Goal: Information Seeking & Learning: Learn about a topic

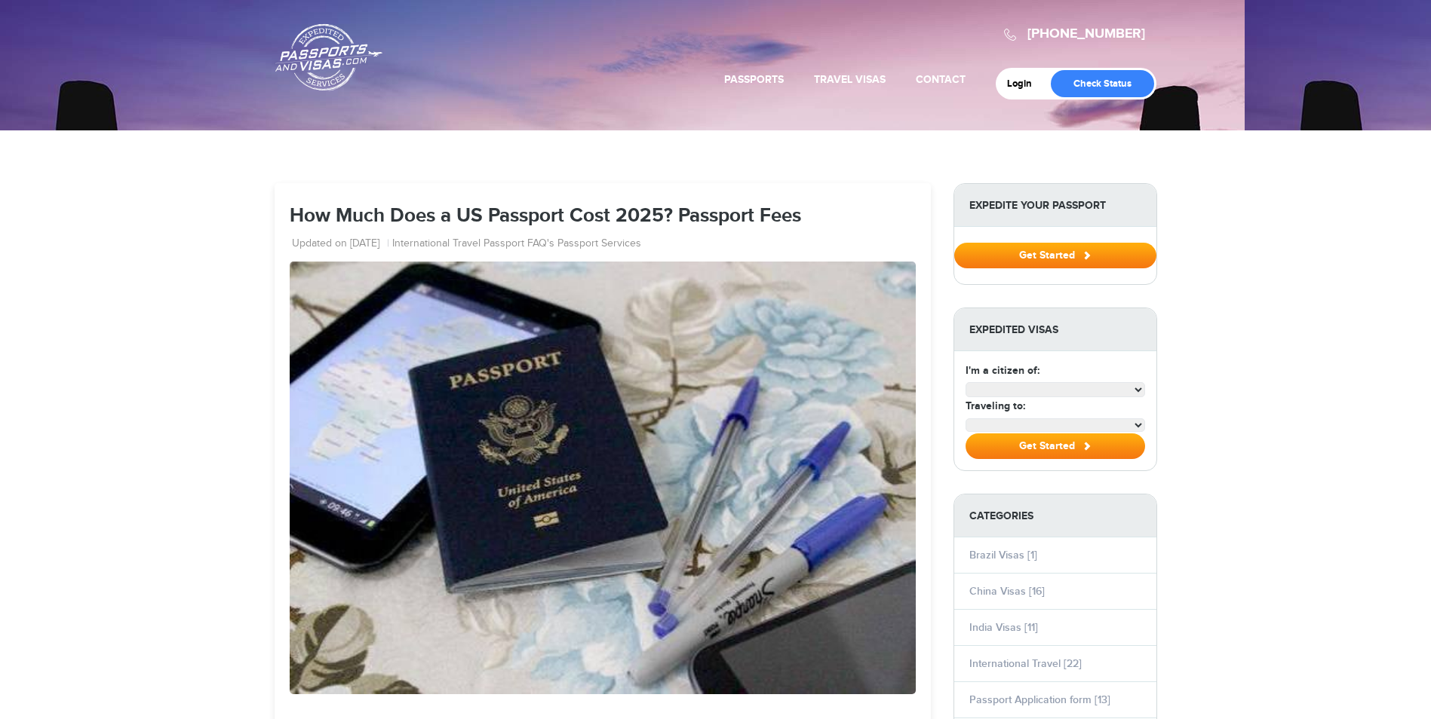
select select "**********"
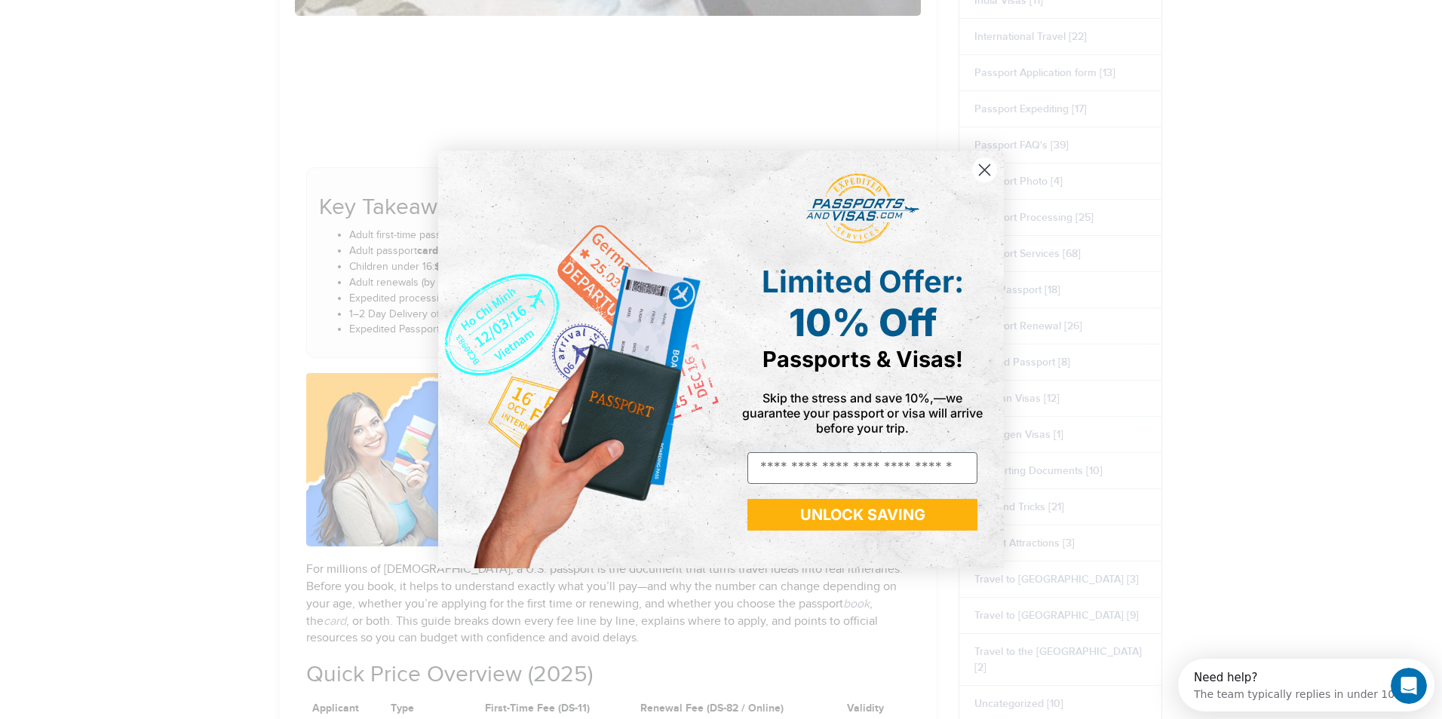
click at [983, 167] on circle "Close dialog" at bounding box center [984, 170] width 25 height 25
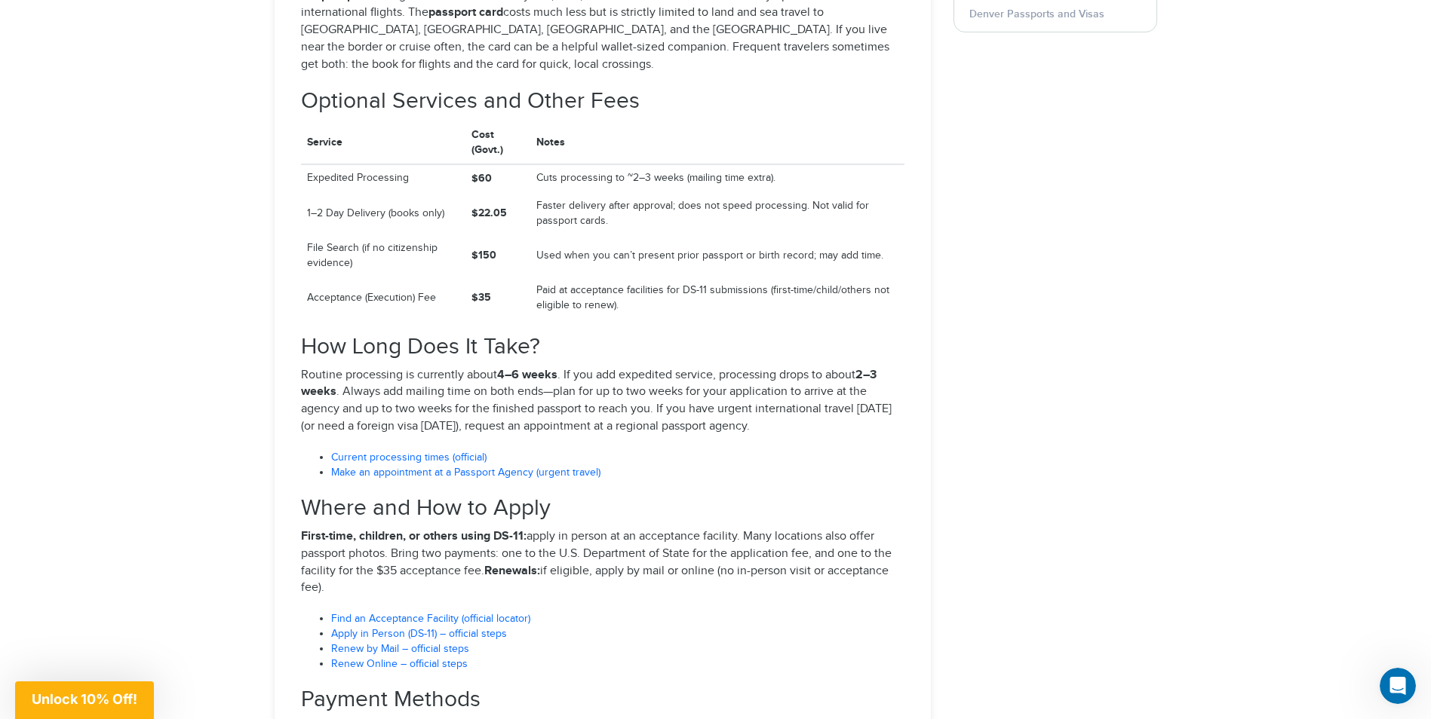
scroll to position [2187, 0]
drag, startPoint x: 298, startPoint y: 287, endPoint x: 841, endPoint y: 379, distance: 550.7
click at [841, 379] on div "How Much Does a U.S. Passport Cost in [DATE]? (Complete Guide) Key Takeaways Ad…" at bounding box center [603, 2] width 626 height 2959
copy section "How Long Does It Take? Routine processing is currently about 4–6 weeks . If you…"
click at [597, 611] on li "Find an Acceptance Facility (official locator)" at bounding box center [617, 618] width 573 height 15
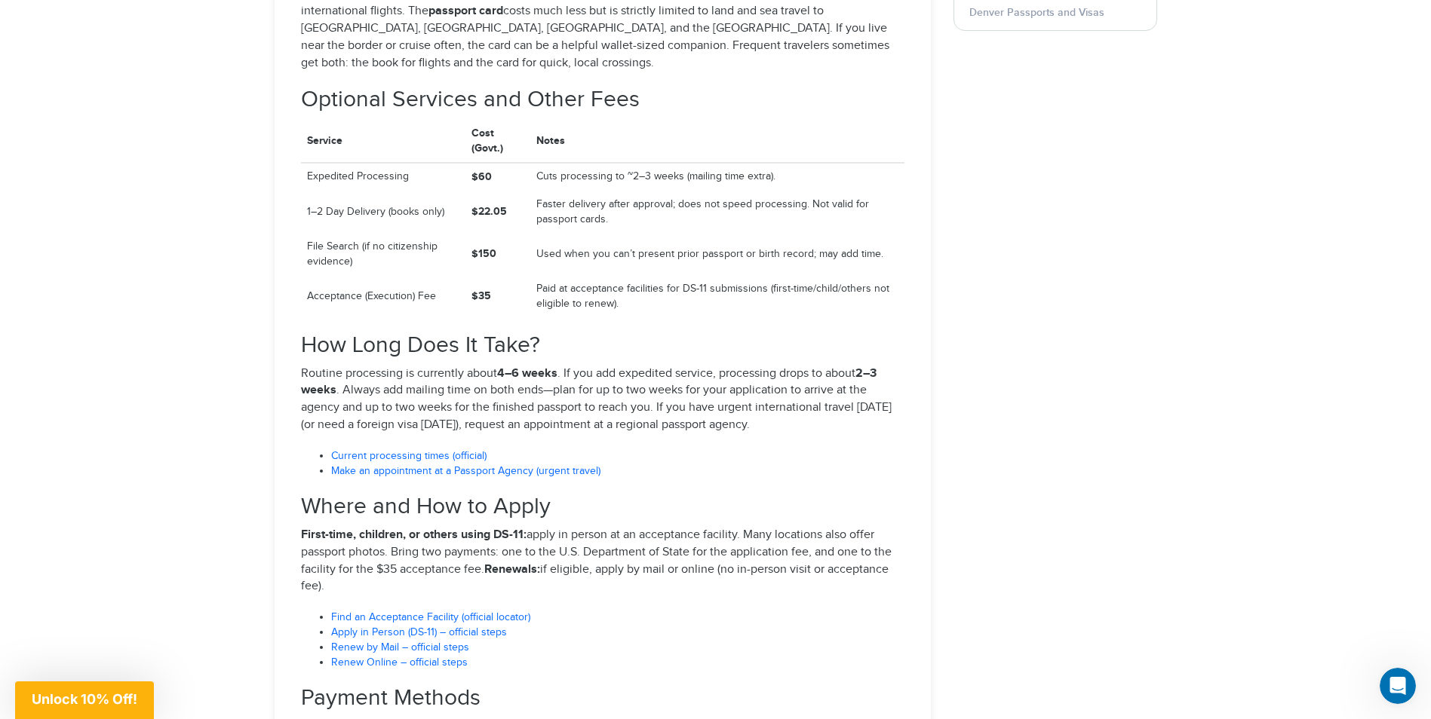
drag, startPoint x: 297, startPoint y: 440, endPoint x: 572, endPoint y: 535, distance: 290.2
click at [572, 535] on div "How Much Does a U.S. Passport Cost in [DATE]? (Complete Guide) Key Takeaways Ad…" at bounding box center [603, 2] width 626 height 2959
drag, startPoint x: 572, startPoint y: 535, endPoint x: 553, endPoint y: 505, distance: 35.6
copy section "Where and How to Apply First-time, children, or others using DS-11: apply in pe…"
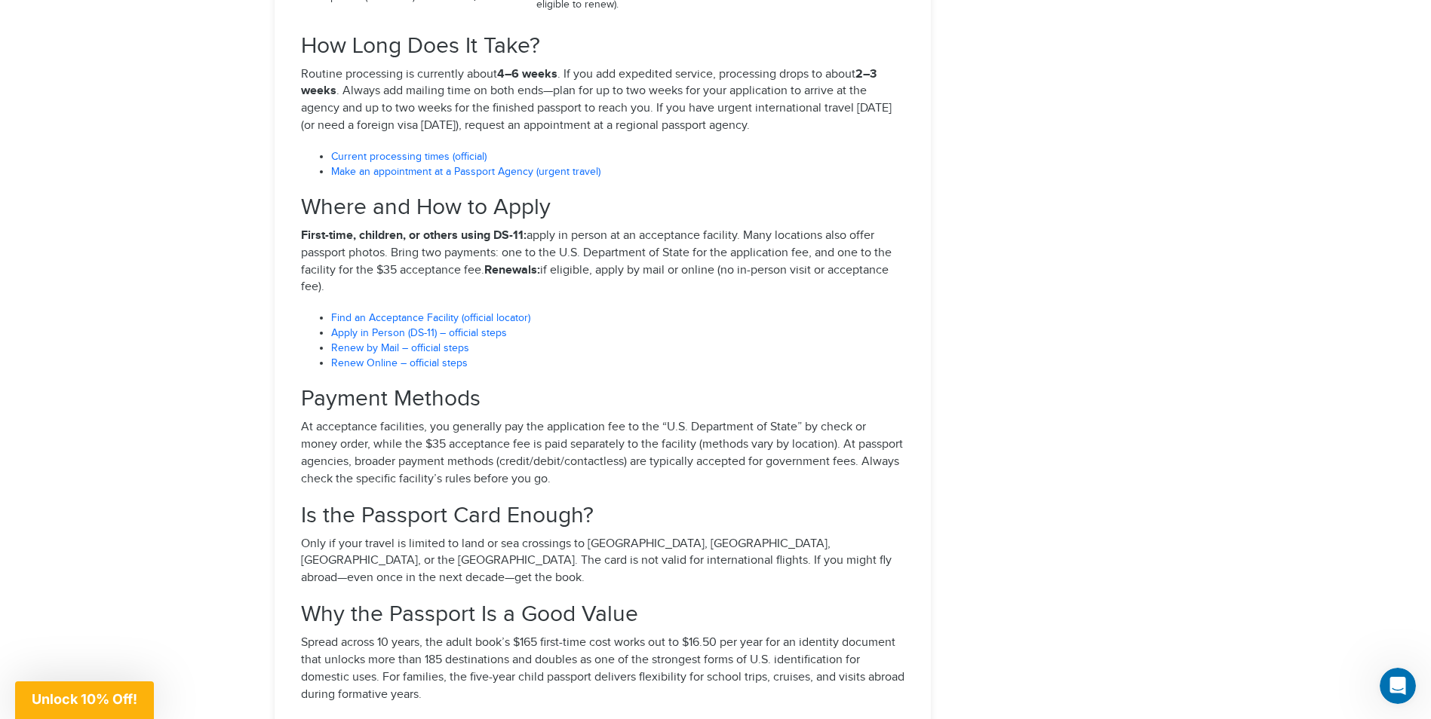
scroll to position [2489, 0]
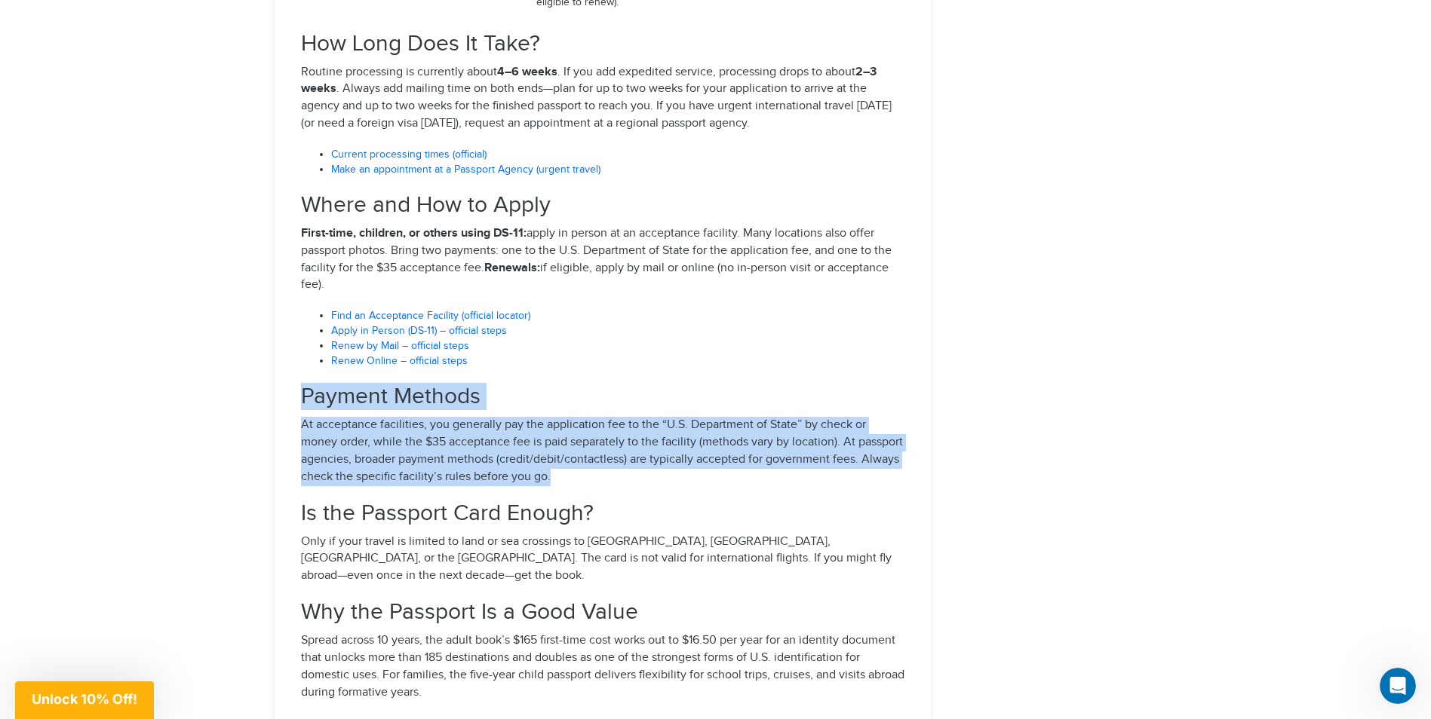
drag, startPoint x: 300, startPoint y: 338, endPoint x: 560, endPoint y: 425, distance: 274.5
click at [560, 425] on section "Payment Methods At acceptance facilities, you generally pay the application fee…" at bounding box center [602, 435] width 603 height 101
drag, startPoint x: 560, startPoint y: 425, endPoint x: 463, endPoint y: 391, distance: 103.3
copy section "Payment Methods At acceptance facilities, you generally pay the application fee…"
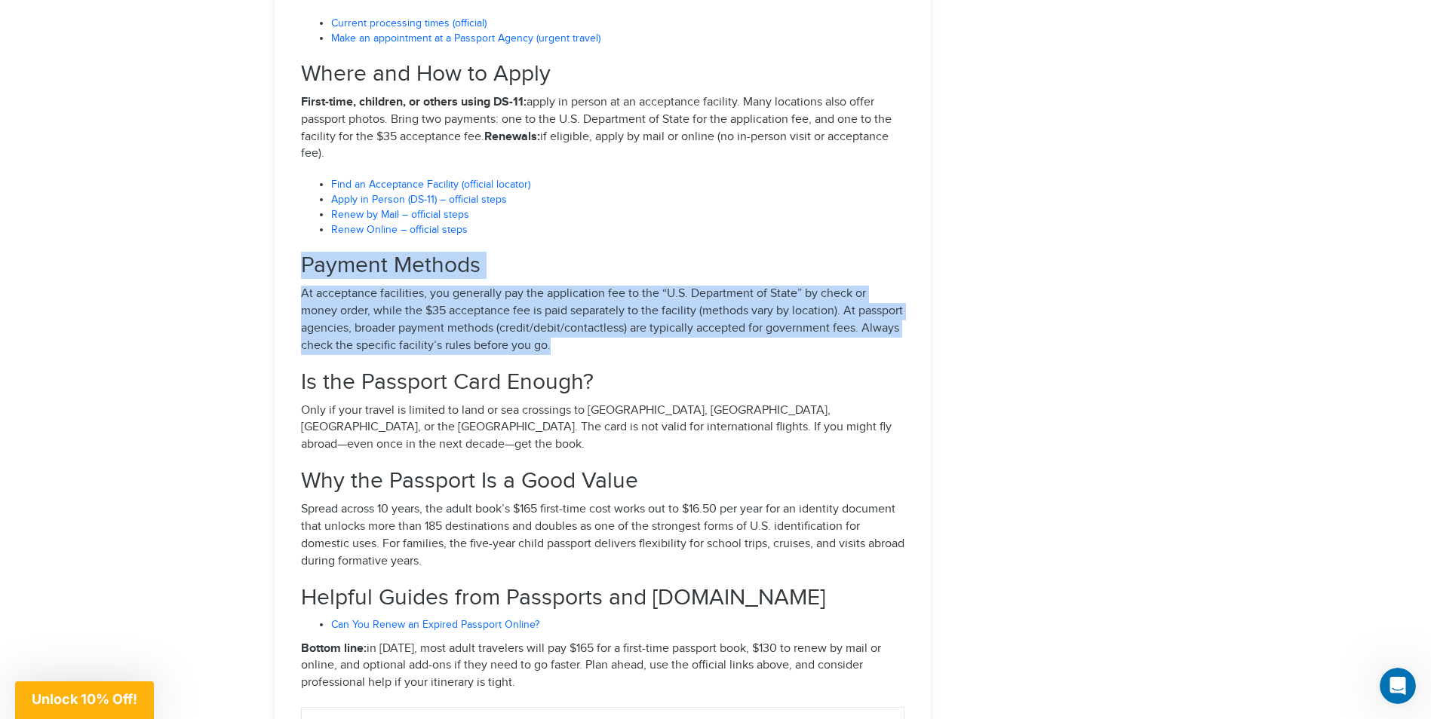
scroll to position [2639, 0]
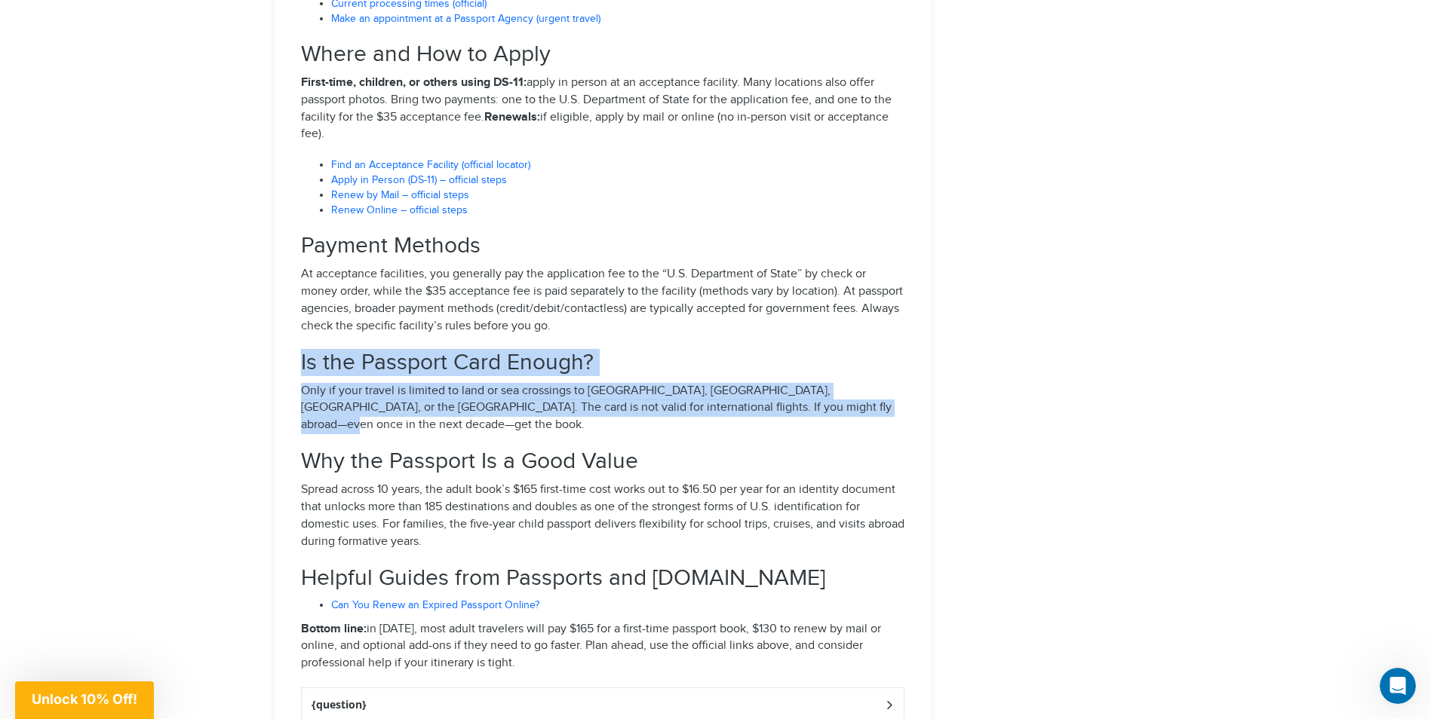
drag, startPoint x: 300, startPoint y: 304, endPoint x: 836, endPoint y: 357, distance: 538.9
click at [836, 357] on section "Is the Passport Card Enough? Only if your travel is limited to land or sea cros…" at bounding box center [602, 393] width 603 height 84
copy section "Is the Passport Card Enough? Only if your travel is limited to land or sea cros…"
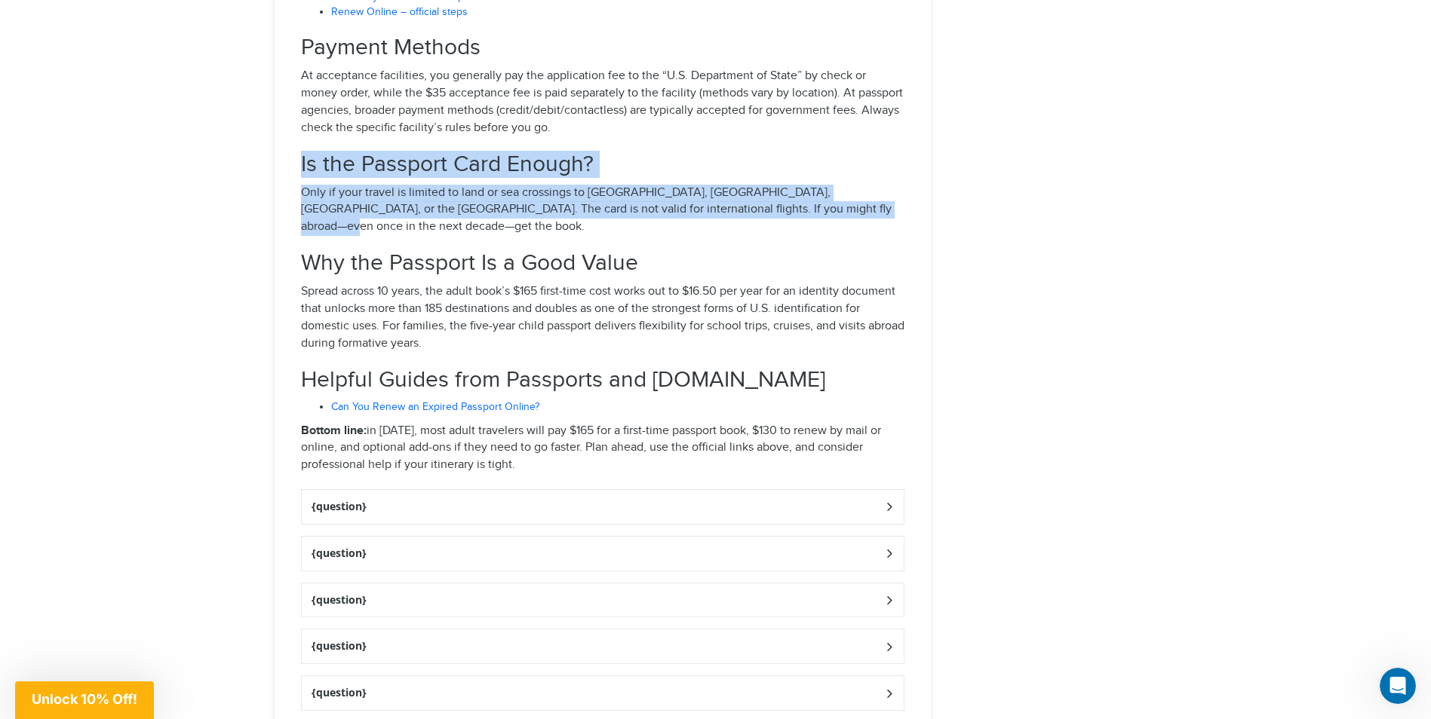
scroll to position [2941, 0]
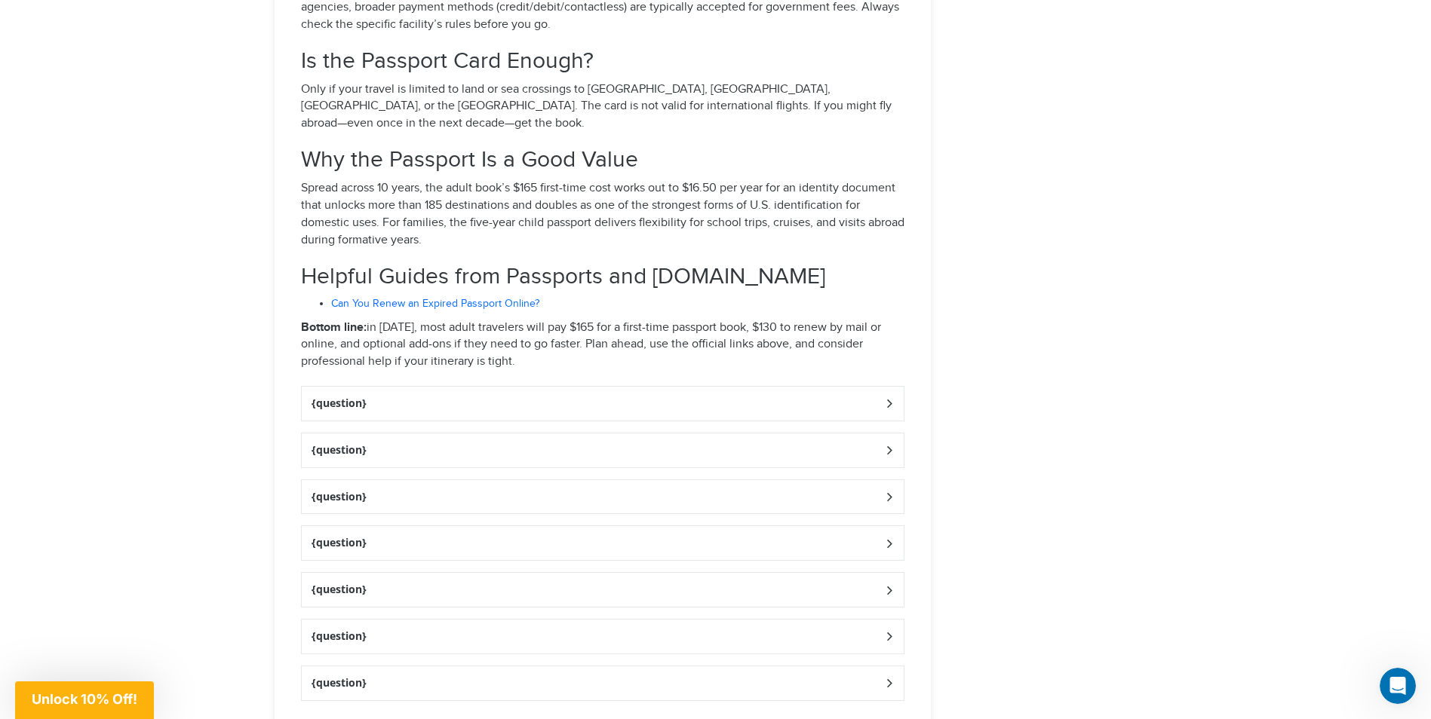
click at [883, 399] on icon at bounding box center [888, 404] width 15 height 10
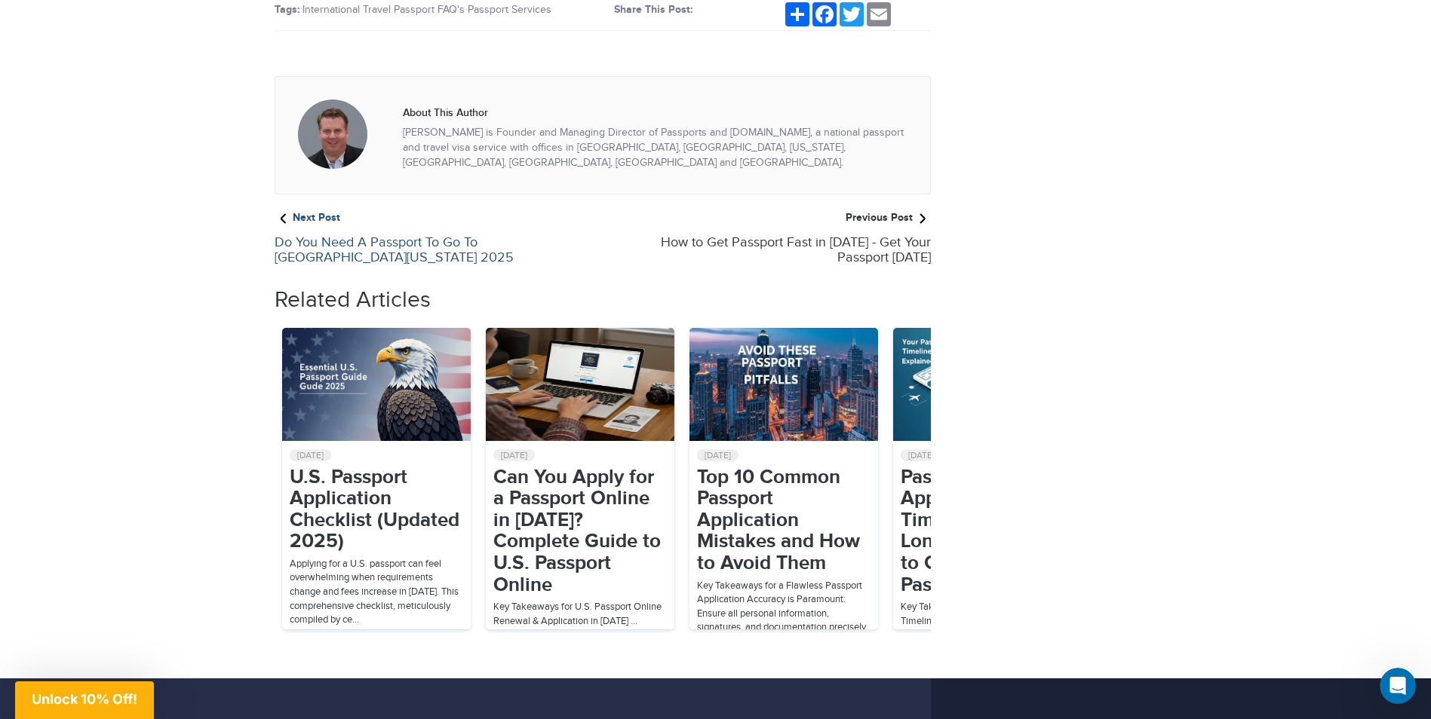
scroll to position [3771, 0]
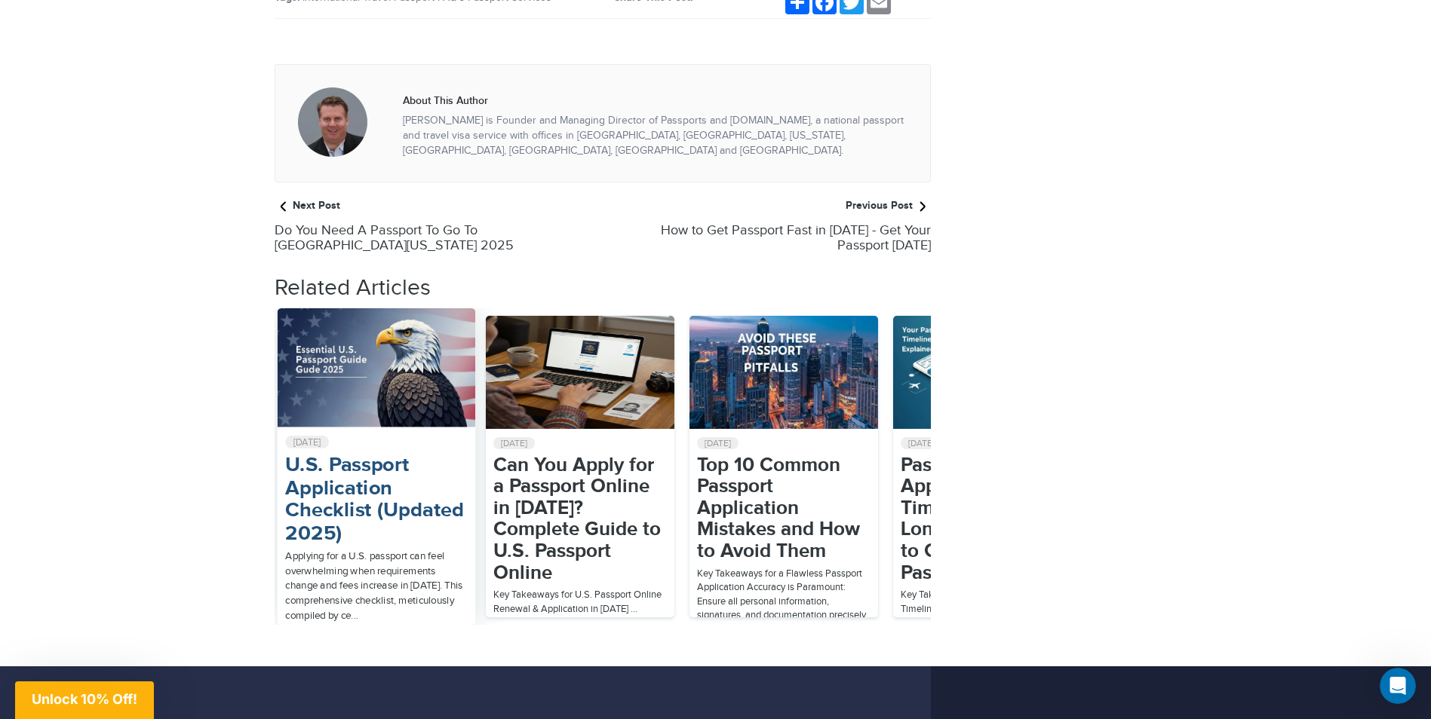
click at [360, 455] on h2 "U.S. Passport Application Checklist (Updated 2025)" at bounding box center [376, 500] width 183 height 90
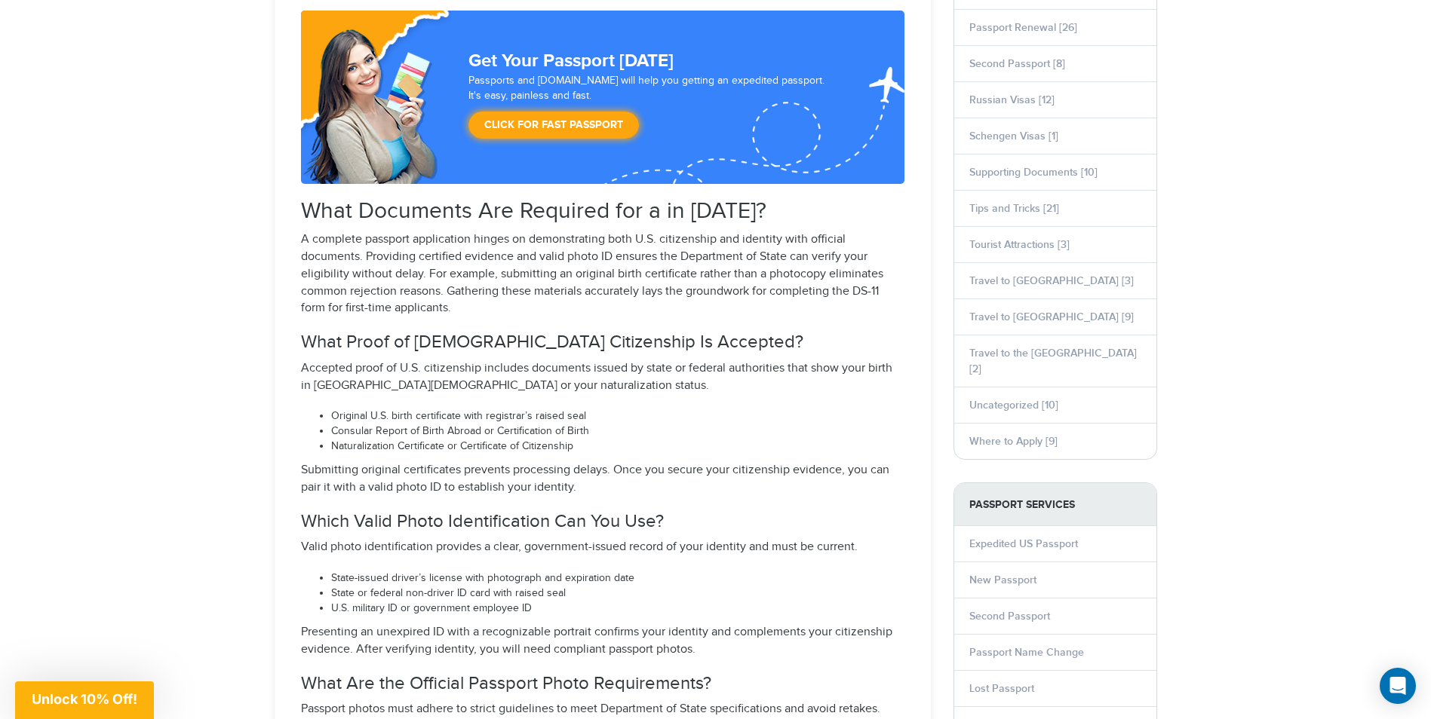
scroll to position [980, 0]
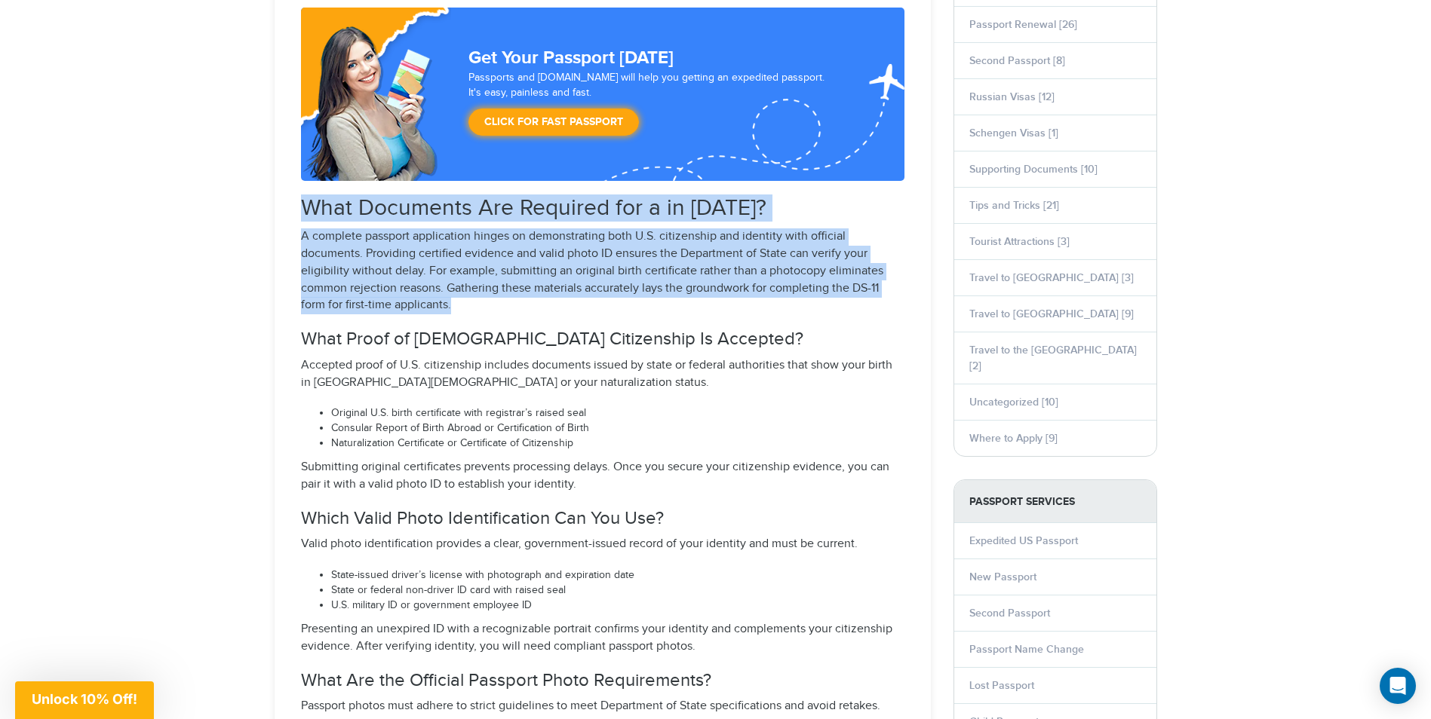
drag, startPoint x: 294, startPoint y: 198, endPoint x: 528, endPoint y: 300, distance: 255.3
drag, startPoint x: 528, startPoint y: 300, endPoint x: 440, endPoint y: 266, distance: 93.8
copy div "What Documents Are Required for a in 2025? A complete passport application hing…"
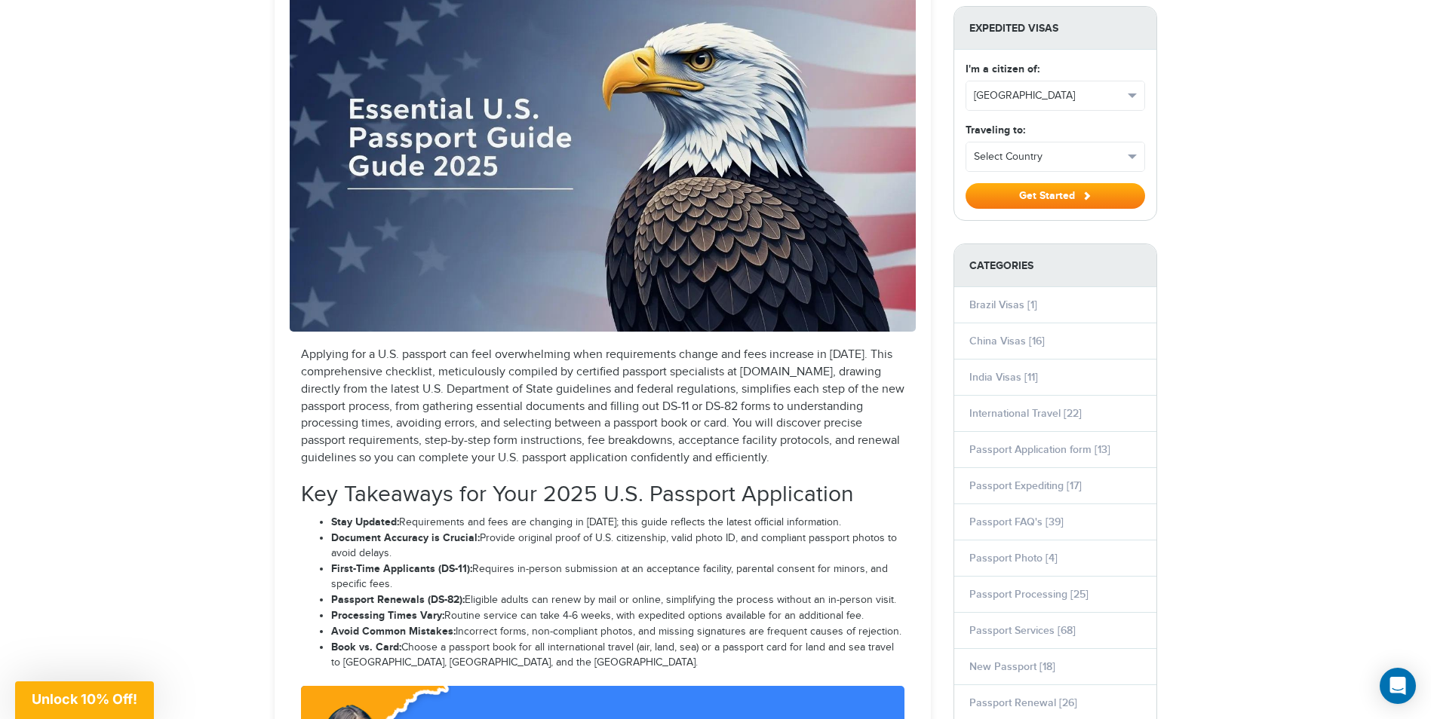
scroll to position [0, 0]
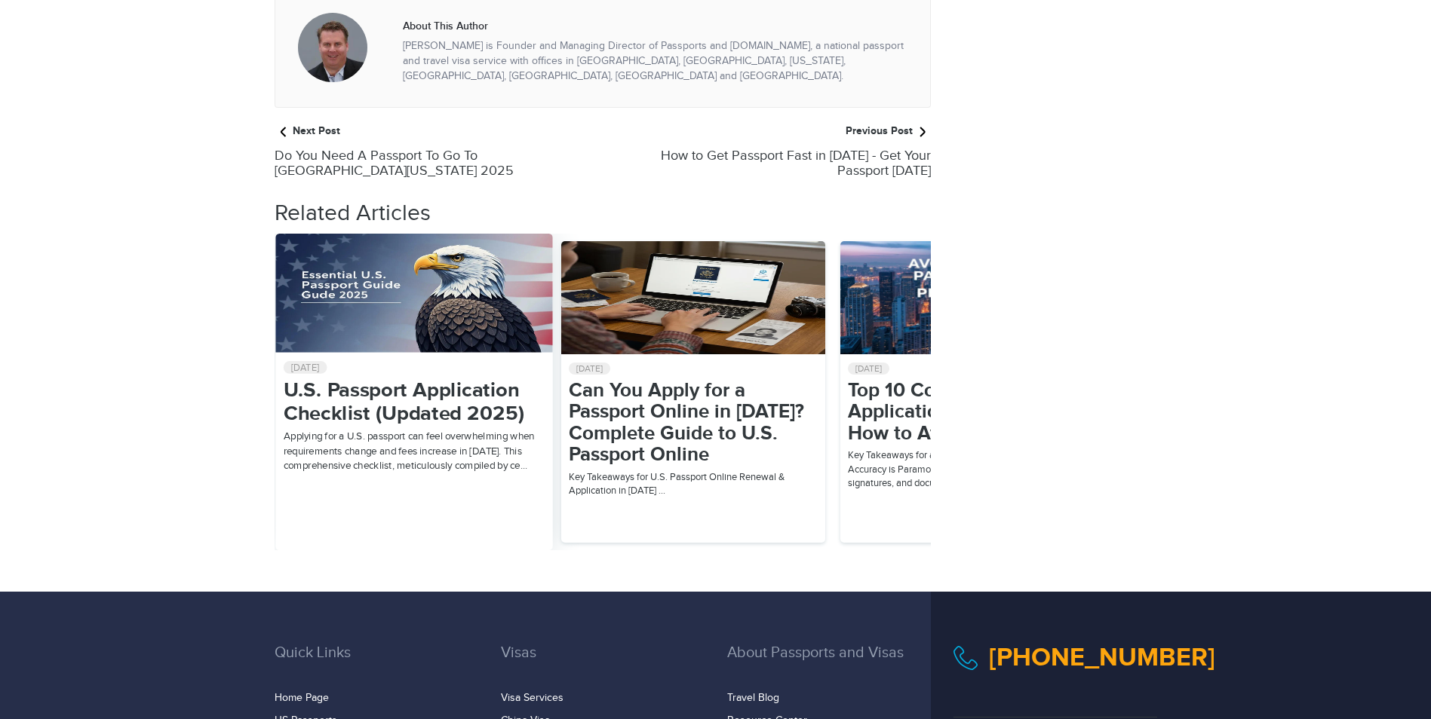
select select "**********"
